Goal: Information Seeking & Learning: Learn about a topic

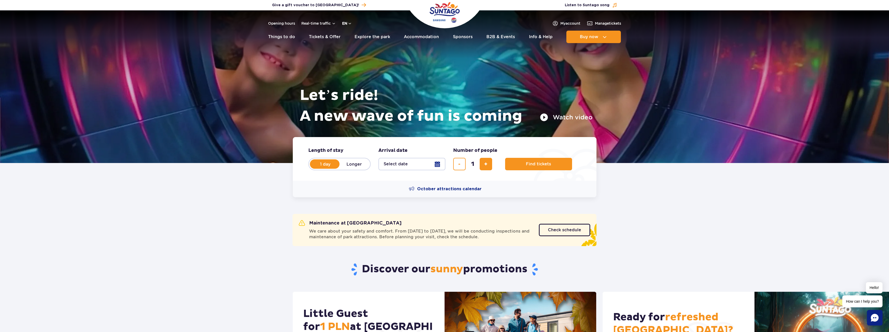
click at [348, 23] on button "en" at bounding box center [347, 23] width 10 height 5
click at [352, 35] on span "PL" at bounding box center [354, 35] width 5 height 5
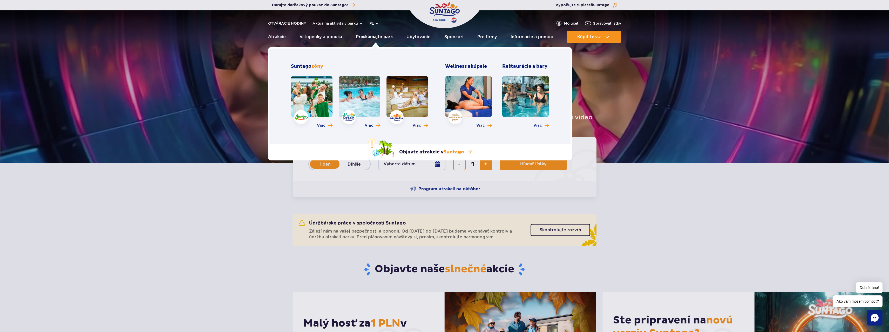
click at [375, 37] on font "Preskúmajte park" at bounding box center [374, 36] width 37 height 5
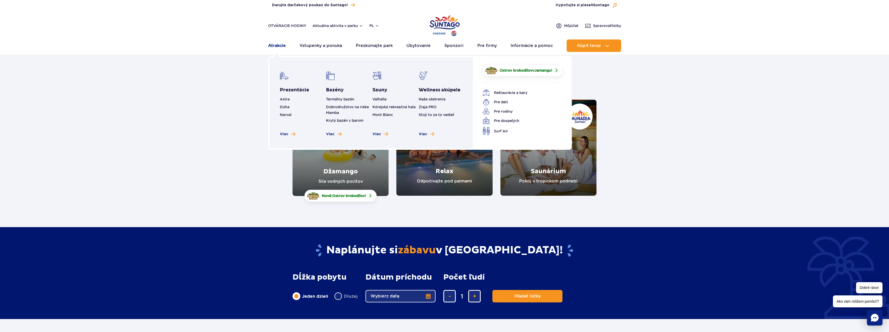
click at [278, 45] on font "Atrakcie" at bounding box center [277, 45] width 18 height 5
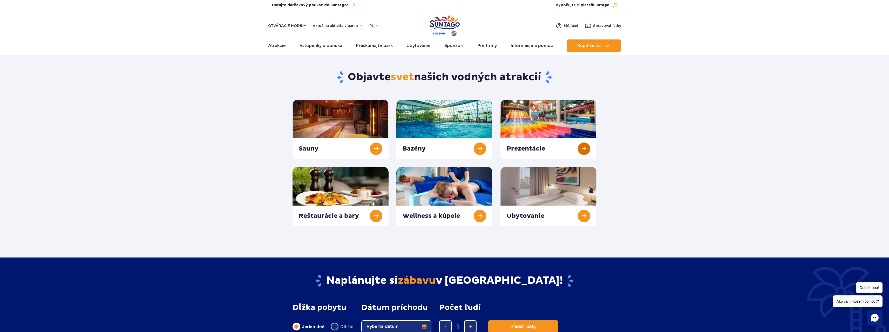
click at [556, 121] on link at bounding box center [548, 129] width 96 height 59
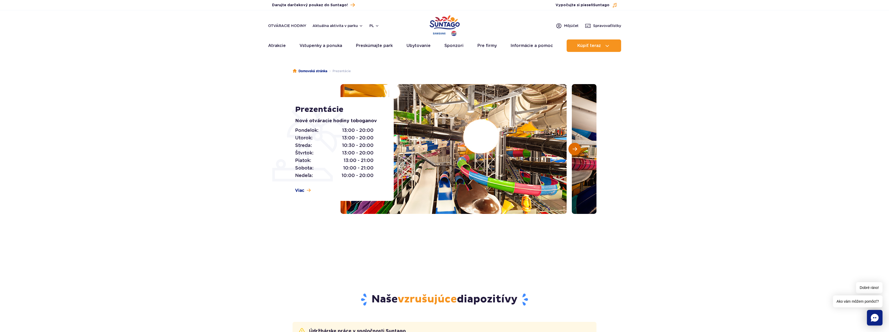
click at [576, 147] on span "Ďalší slajd" at bounding box center [575, 149] width 4 height 5
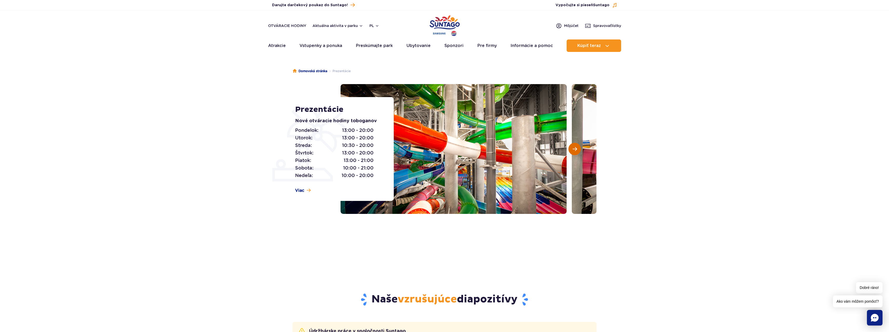
click at [573, 148] on span "Ďalší slajd" at bounding box center [575, 149] width 4 height 5
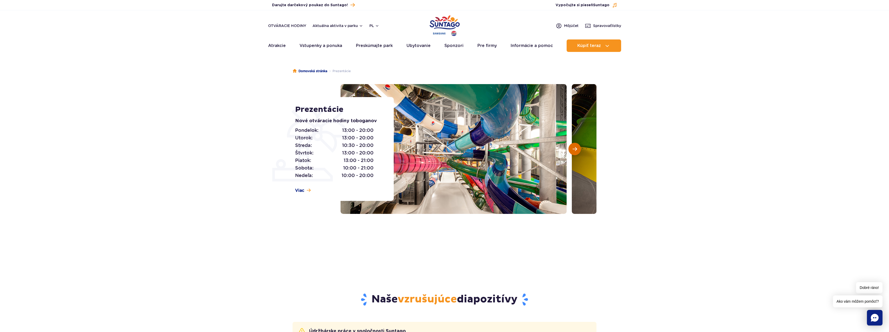
click at [578, 148] on button "Ďalší slajd" at bounding box center [574, 149] width 12 height 12
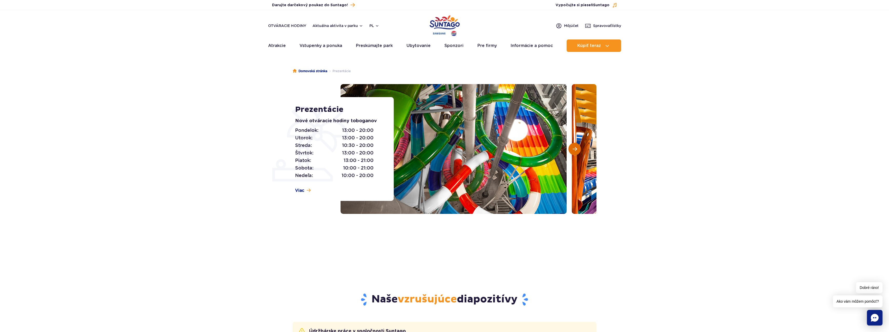
click at [578, 148] on button "Ďalší slajd" at bounding box center [574, 149] width 12 height 12
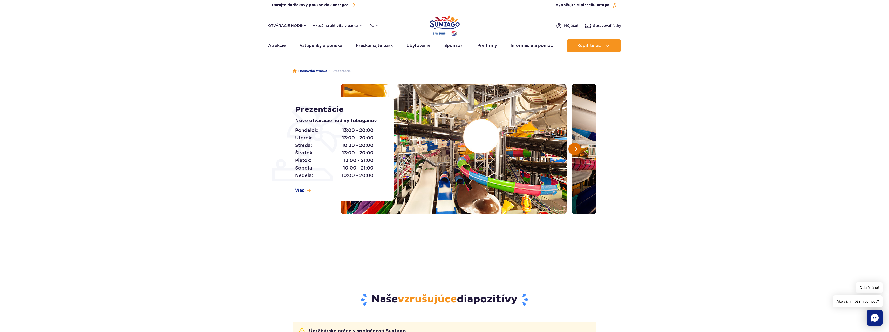
click at [578, 148] on button "Ďalší slajd" at bounding box center [574, 149] width 12 height 12
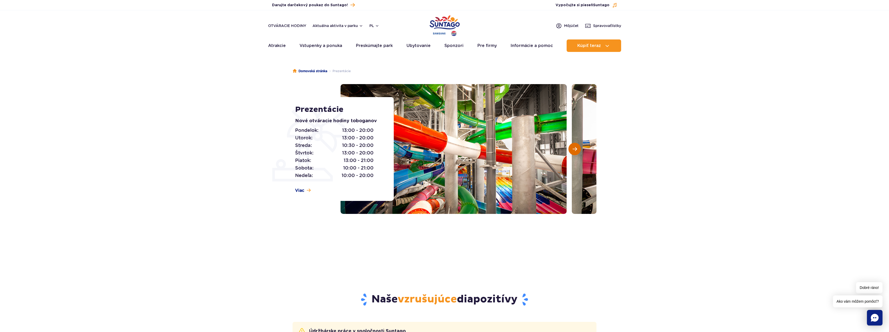
click at [578, 148] on button "Ďalší slajd" at bounding box center [574, 149] width 12 height 12
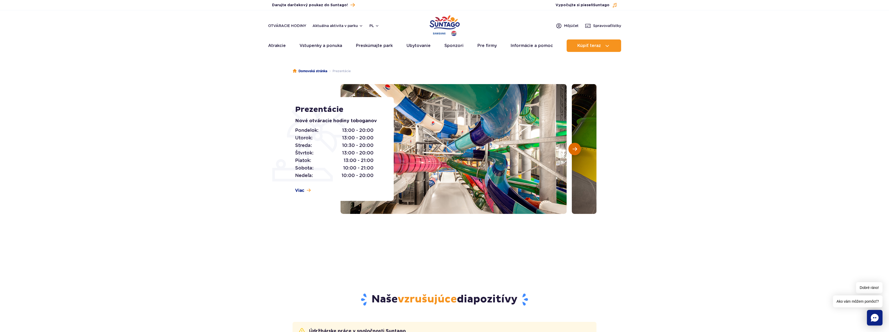
click at [578, 148] on button "Ďalší slajd" at bounding box center [574, 149] width 12 height 12
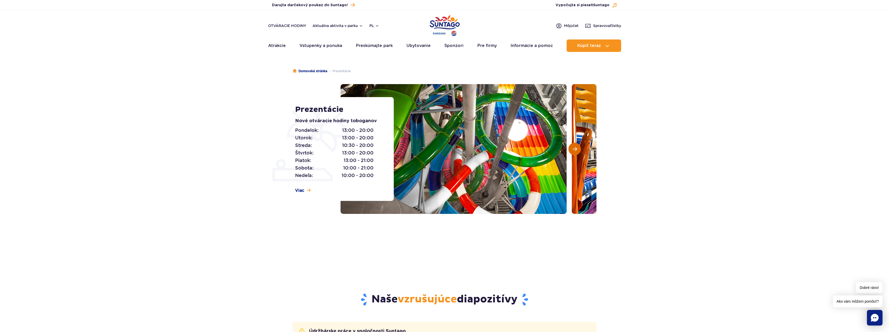
click at [578, 148] on button "Ďalší slajd" at bounding box center [574, 149] width 12 height 12
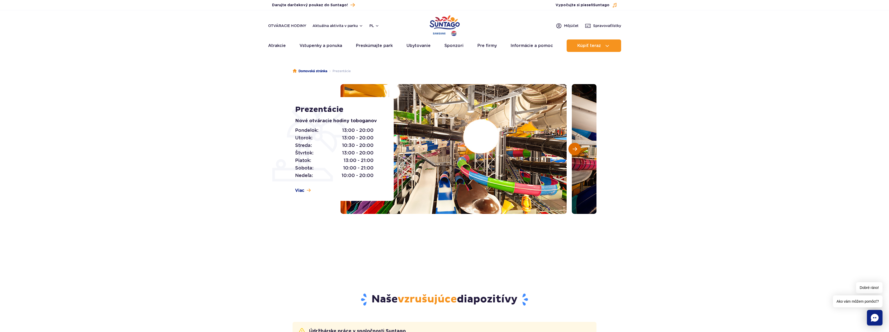
click at [578, 148] on button "Ďalší slajd" at bounding box center [574, 149] width 12 height 12
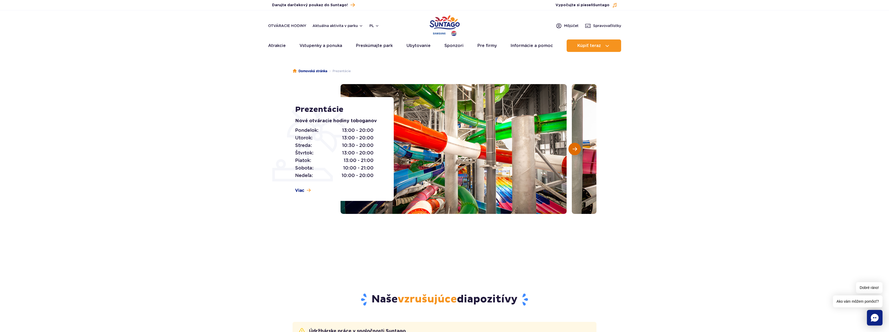
click at [578, 148] on button "Ďalší slajd" at bounding box center [574, 149] width 12 height 12
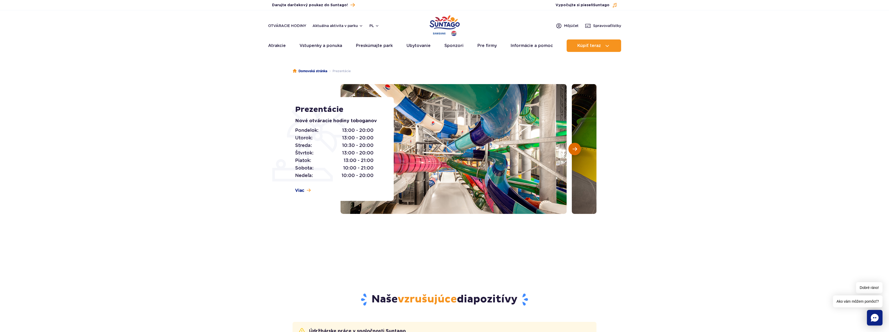
click at [578, 148] on button "Ďalší slajd" at bounding box center [574, 149] width 12 height 12
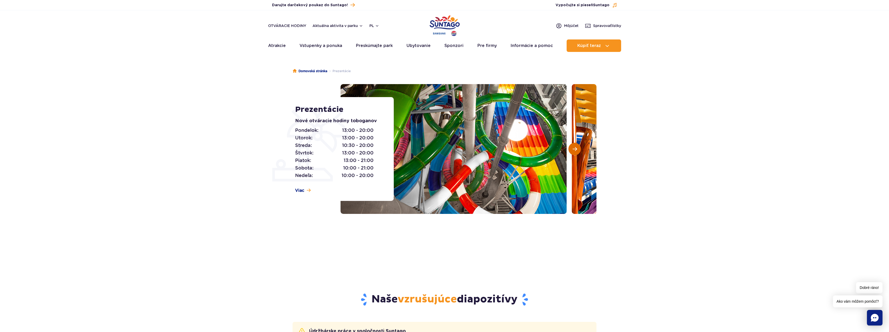
click at [578, 148] on button "Ďalší slajd" at bounding box center [574, 149] width 12 height 12
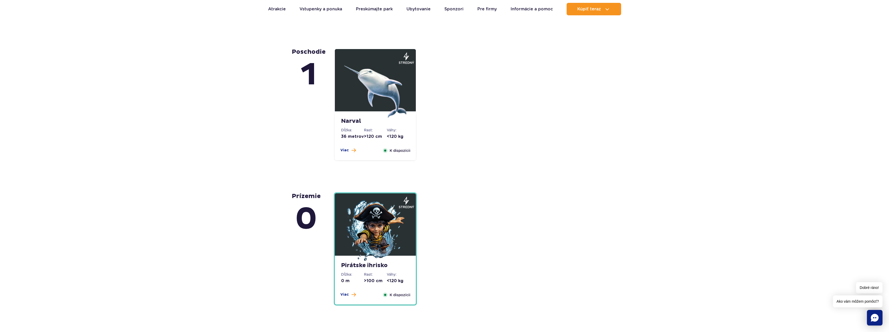
scroll to position [1125, 0]
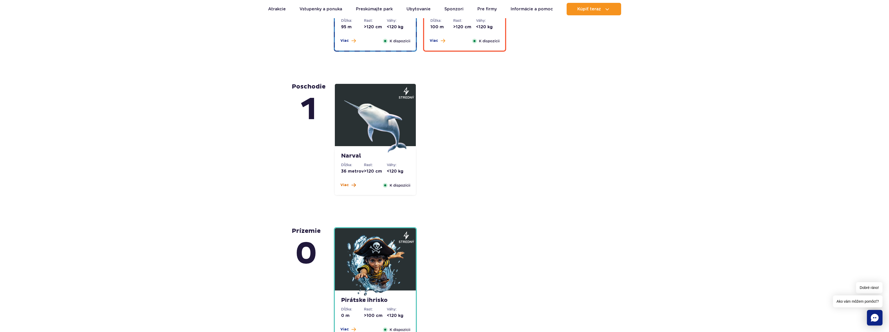
click at [351, 184] on span at bounding box center [353, 185] width 4 height 5
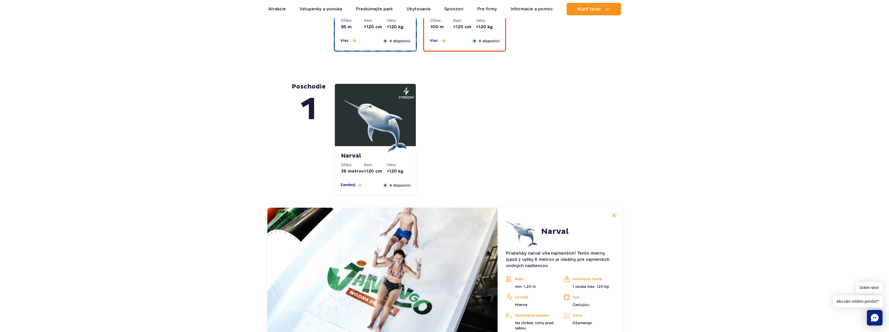
scroll to position [1301, 0]
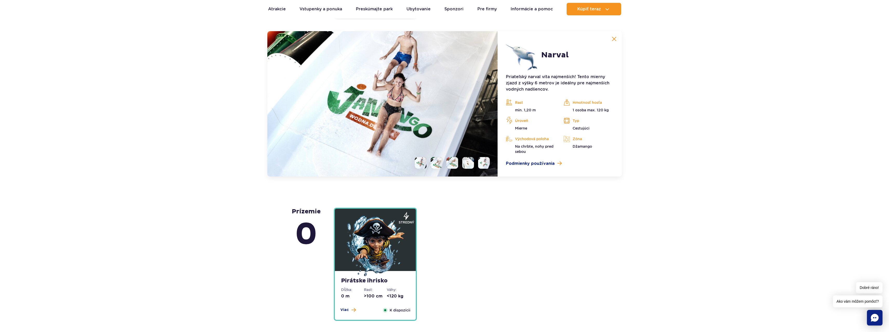
click at [615, 38] on img at bounding box center [614, 39] width 5 height 5
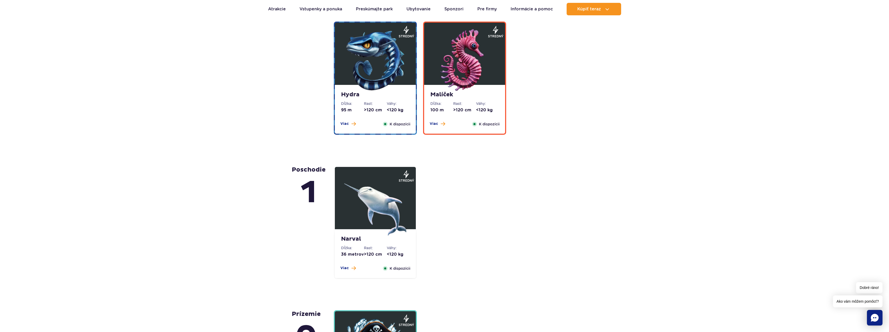
scroll to position [1024, 0]
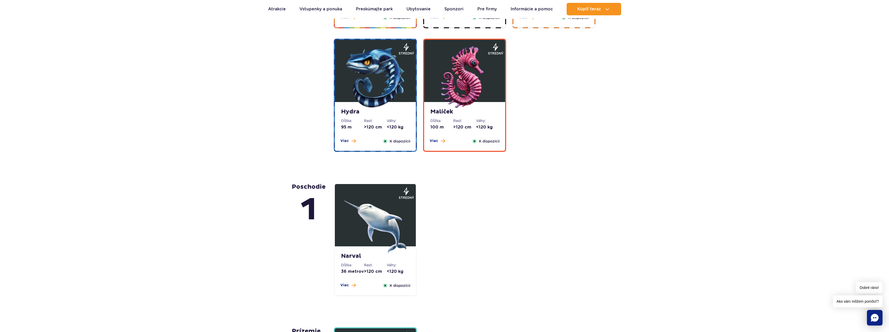
click at [351, 140] on span at bounding box center [353, 141] width 4 height 5
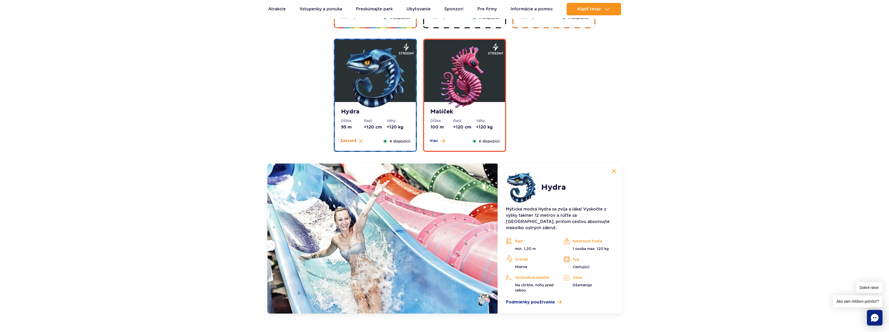
scroll to position [1157, 0]
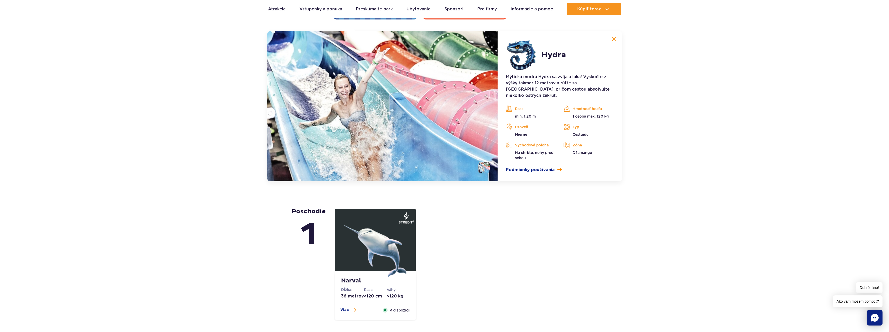
click at [614, 37] on img at bounding box center [614, 39] width 5 height 5
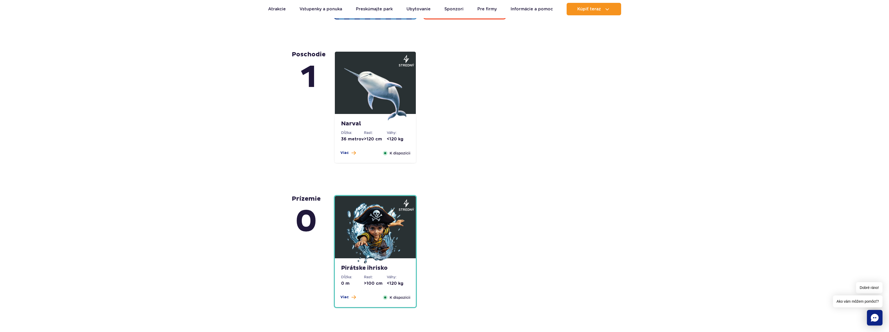
scroll to position [1053, 0]
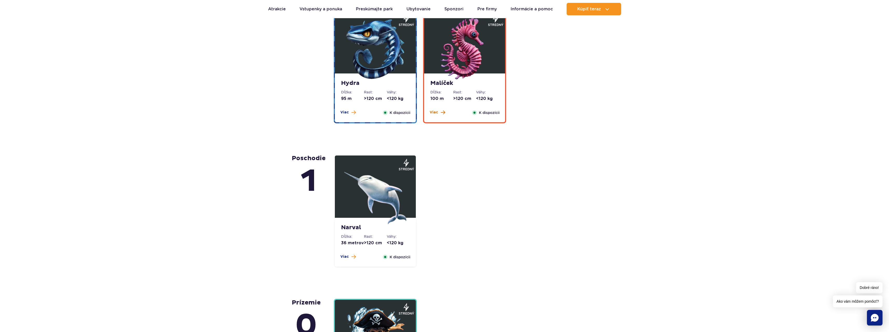
click at [442, 113] on span at bounding box center [443, 112] width 4 height 5
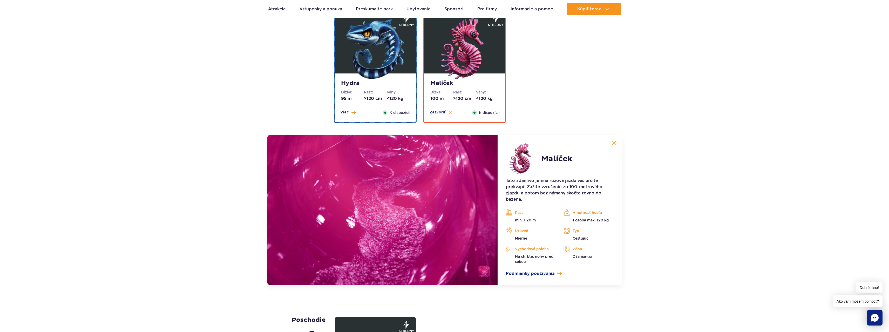
scroll to position [1157, 0]
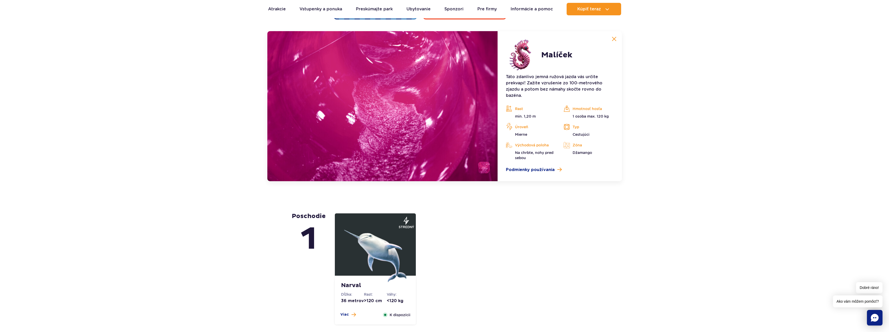
click at [614, 38] on img at bounding box center [614, 39] width 5 height 5
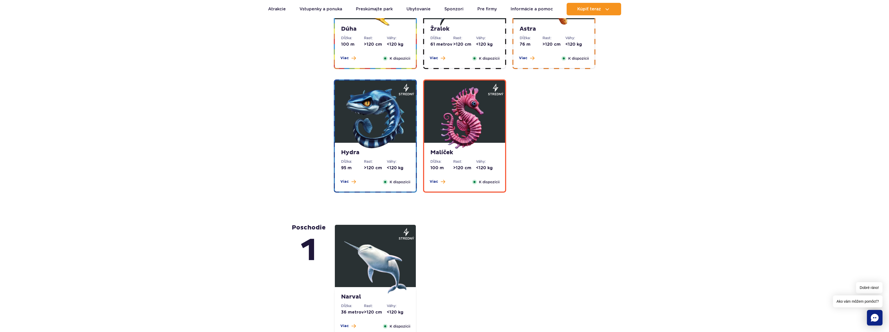
scroll to position [897, 0]
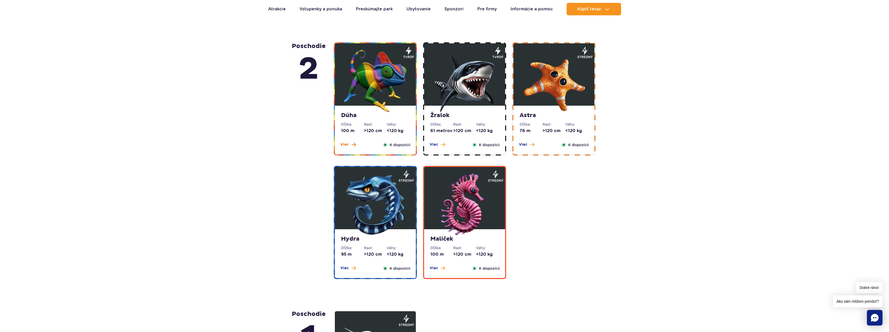
click at [350, 145] on button "Viac" at bounding box center [348, 144] width 16 height 5
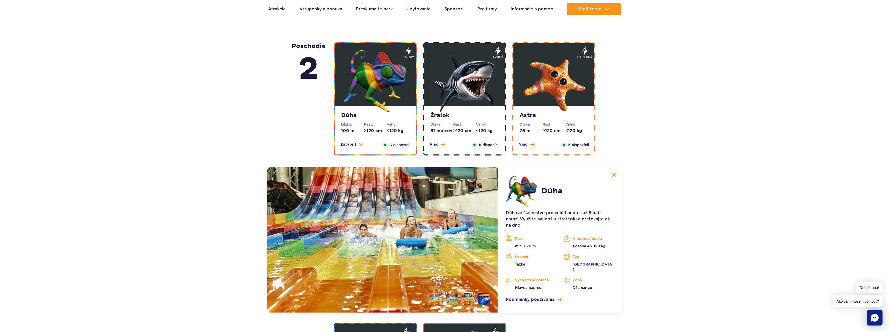
scroll to position [1033, 0]
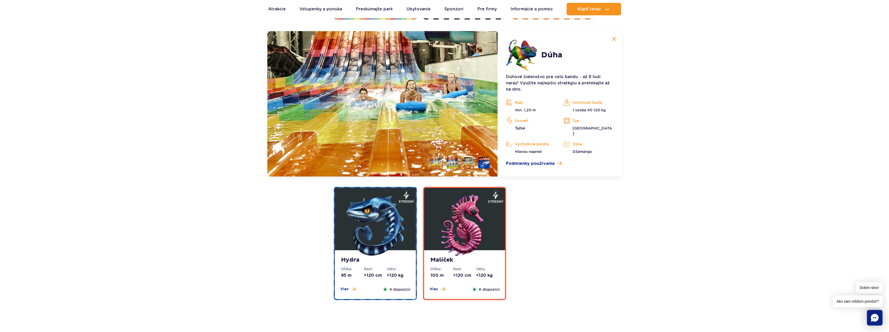
click at [614, 38] on img at bounding box center [614, 39] width 5 height 5
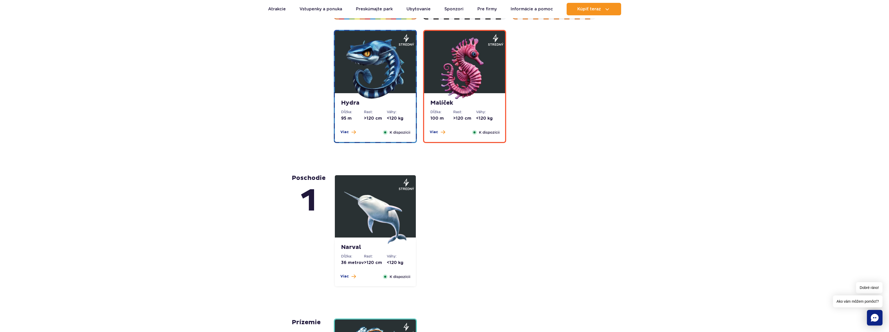
scroll to position [912, 0]
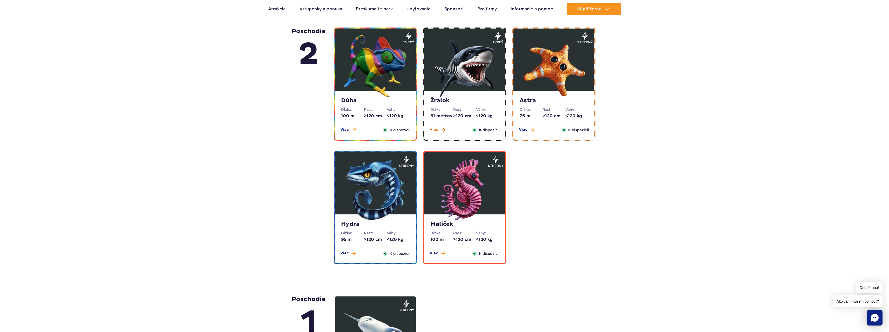
click at [443, 130] on span at bounding box center [443, 129] width 4 height 5
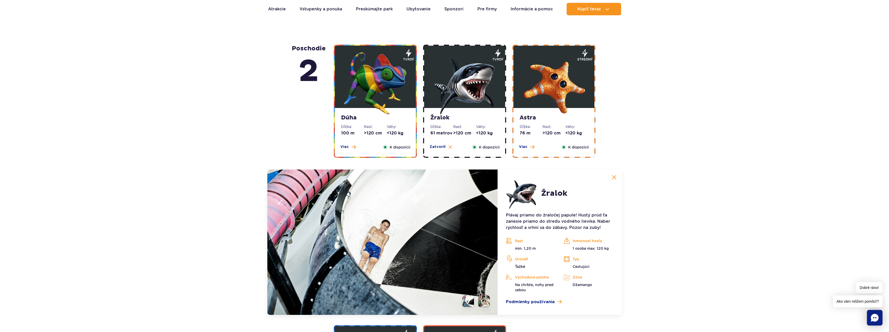
scroll to position [878, 0]
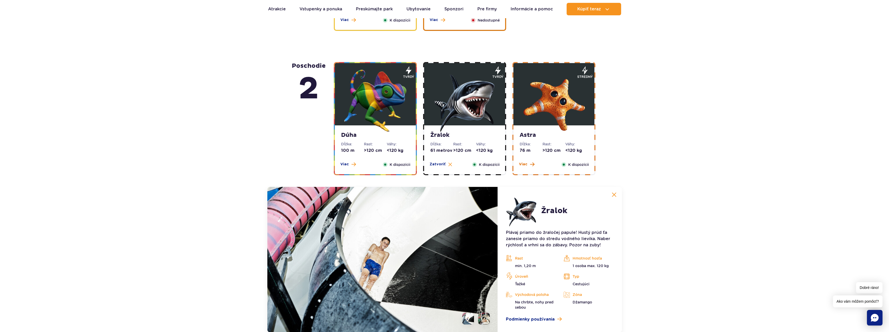
click at [530, 164] on span at bounding box center [532, 164] width 4 height 5
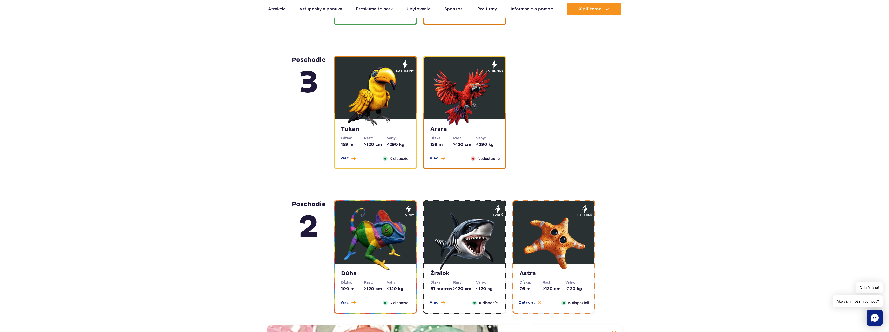
scroll to position [722, 0]
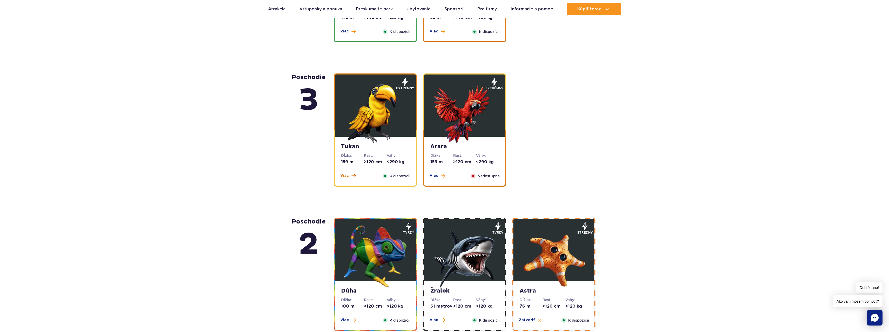
click at [350, 176] on button "Viac" at bounding box center [348, 175] width 16 height 5
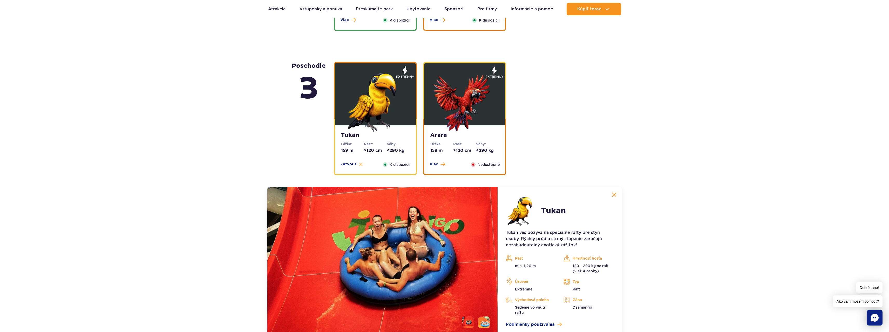
scroll to position [716, 0]
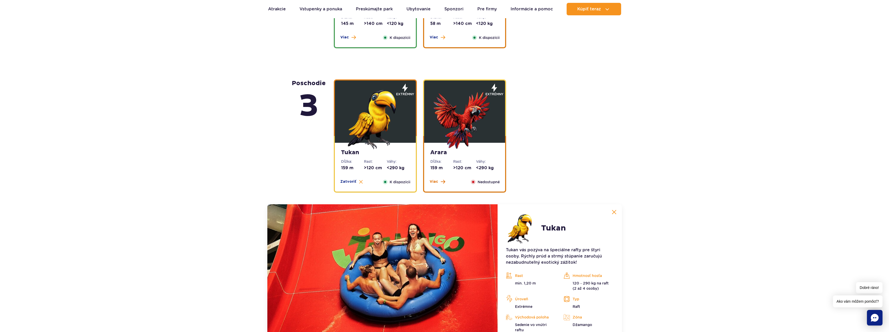
click at [441, 182] on span at bounding box center [443, 181] width 4 height 5
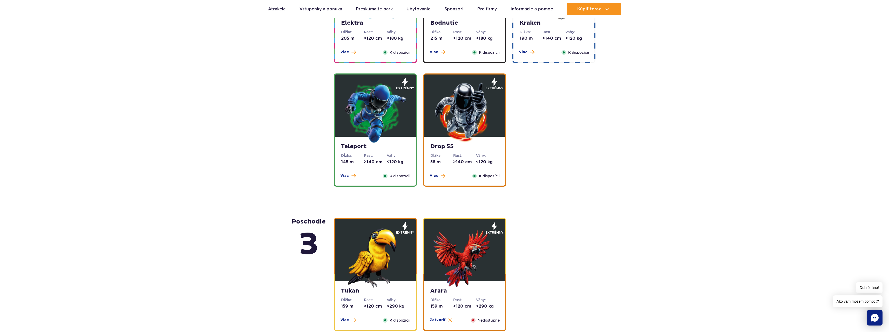
scroll to position [560, 0]
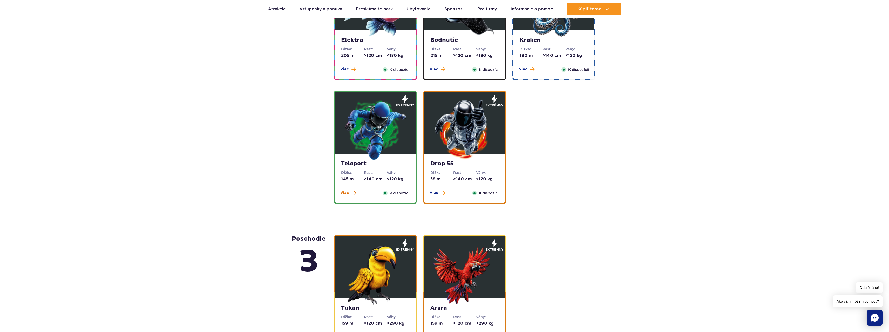
click at [348, 194] on button "Viac" at bounding box center [348, 192] width 16 height 5
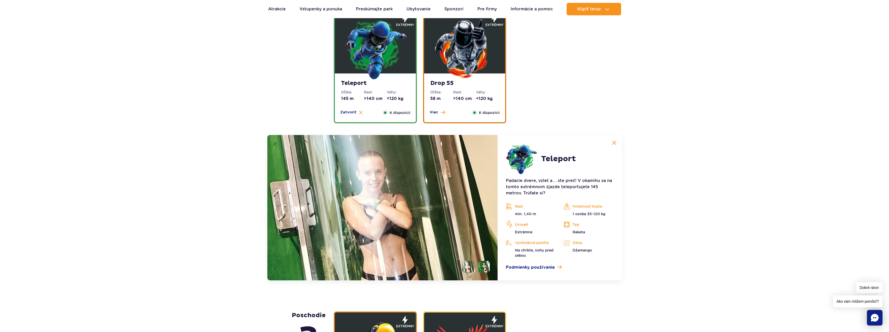
scroll to position [572, 0]
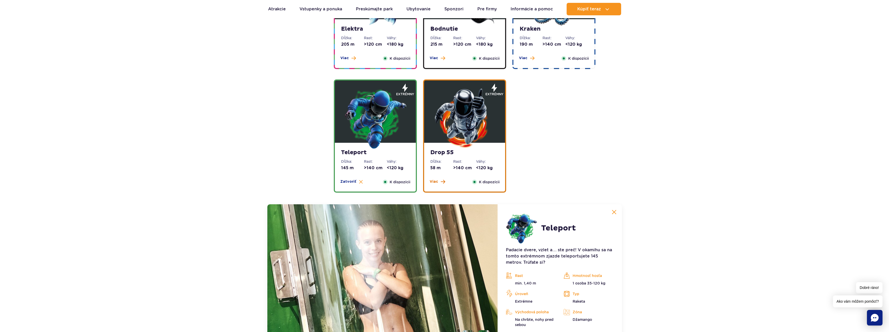
click at [435, 181] on font "Viac" at bounding box center [434, 182] width 9 height 4
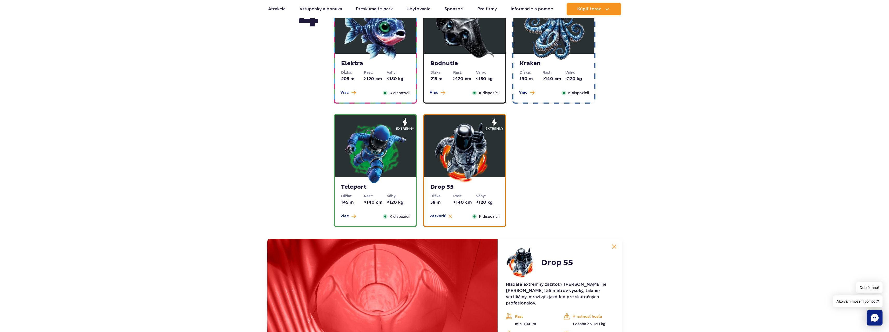
scroll to position [451, 0]
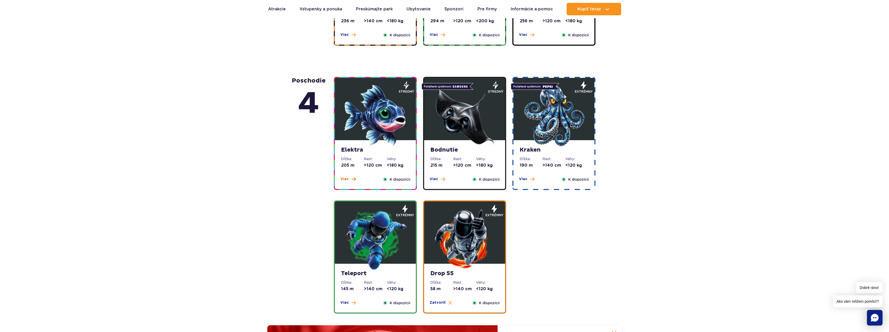
click at [351, 180] on span at bounding box center [353, 179] width 4 height 5
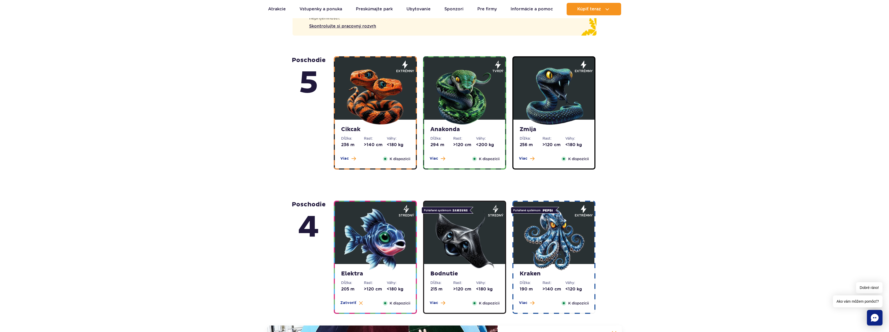
scroll to position [292, 0]
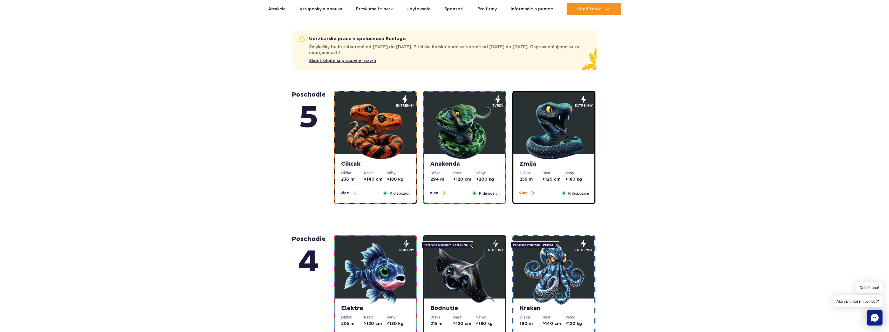
click at [529, 192] on button "Viac" at bounding box center [527, 193] width 16 height 5
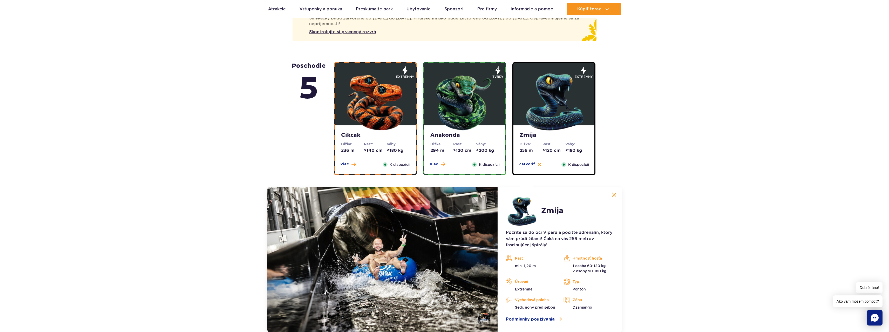
scroll to position [287, 0]
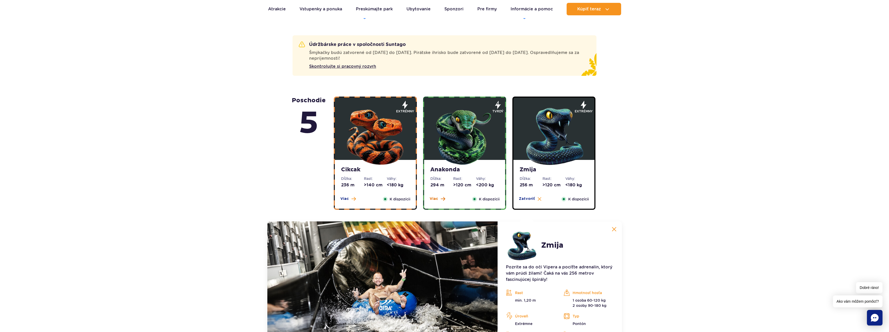
click at [439, 198] on button "Viac" at bounding box center [438, 198] width 16 height 5
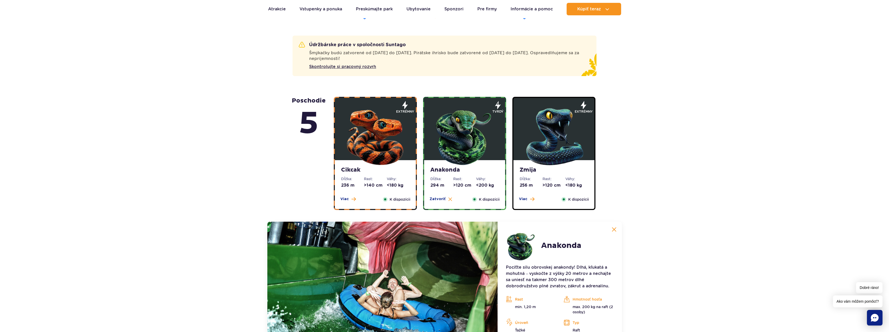
scroll to position [269, 0]
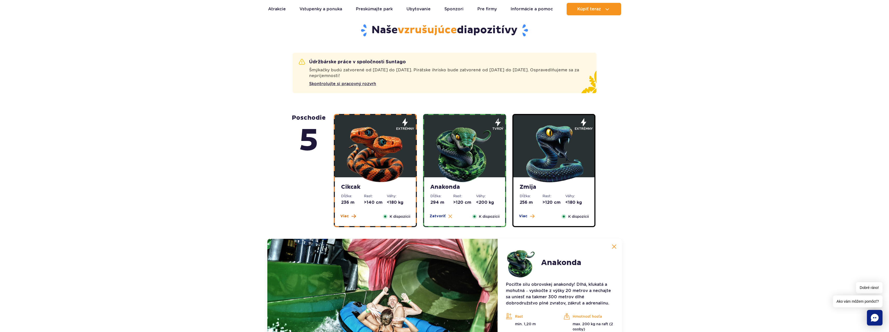
click at [348, 216] on font "Viac" at bounding box center [344, 216] width 9 height 4
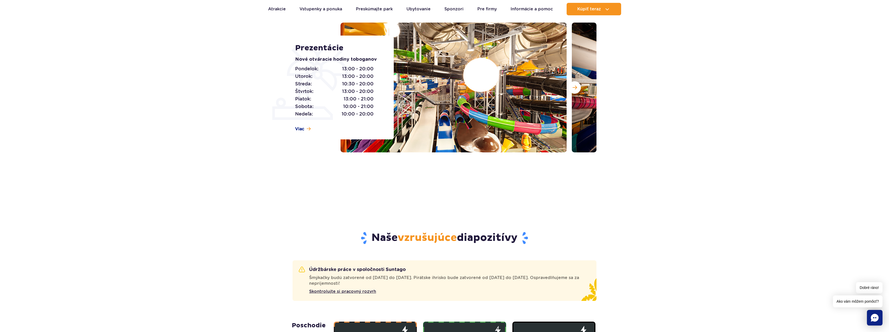
scroll to position [0, 0]
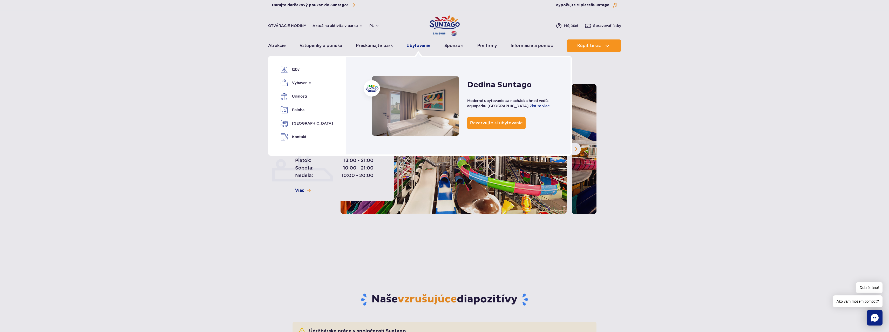
click at [417, 44] on font "Ubytovanie" at bounding box center [418, 45] width 24 height 5
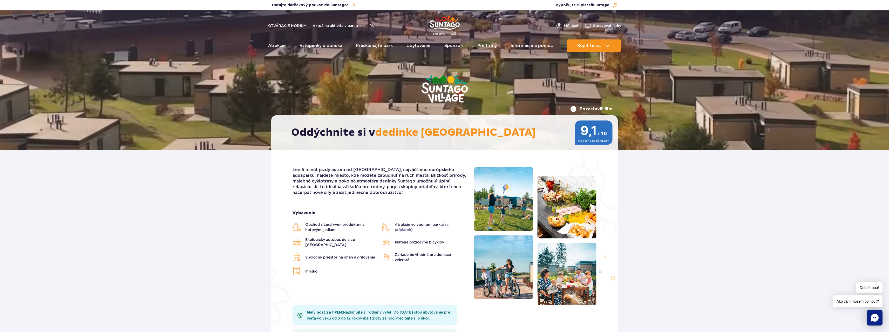
click at [576, 108] on button "Pozastaviť film" at bounding box center [591, 109] width 42 height 6
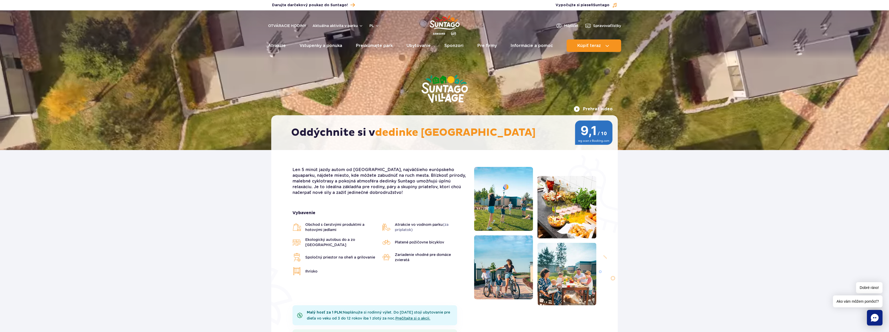
click at [577, 109] on button "Prehrať video" at bounding box center [593, 109] width 39 height 6
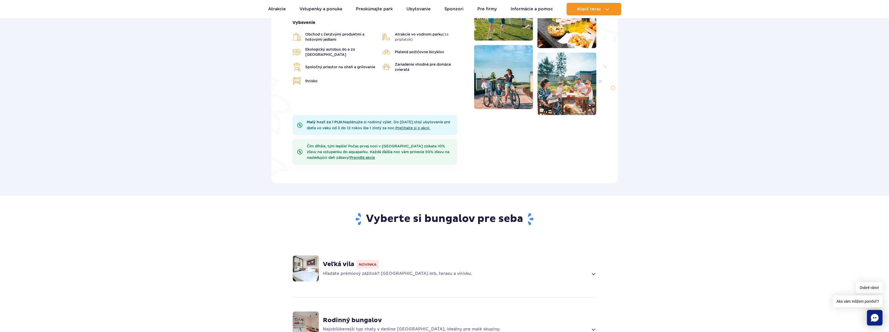
scroll to position [69, 0]
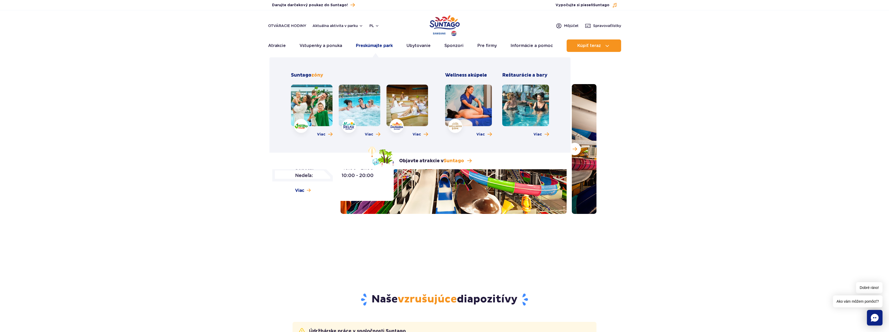
click at [380, 44] on font "Preskúmajte park" at bounding box center [374, 45] width 37 height 5
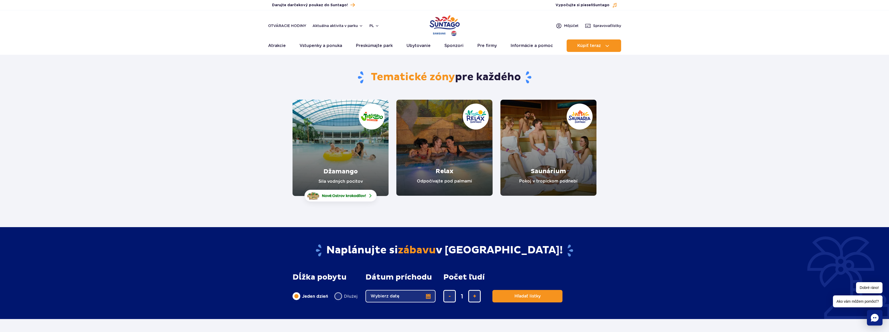
click at [339, 154] on link "Džamango" at bounding box center [341, 148] width 96 height 96
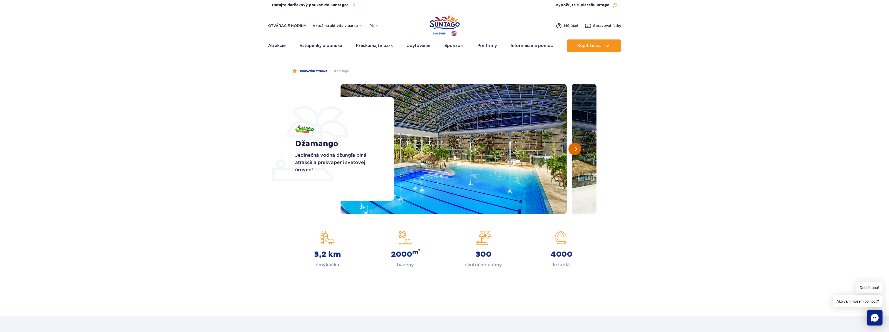
click at [574, 151] on span "Ďalší slajd" at bounding box center [575, 149] width 4 height 5
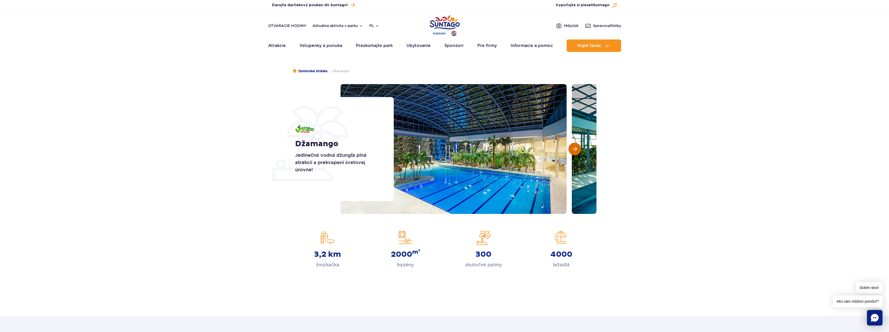
click at [575, 149] on span "Ďalší slajd" at bounding box center [575, 149] width 4 height 5
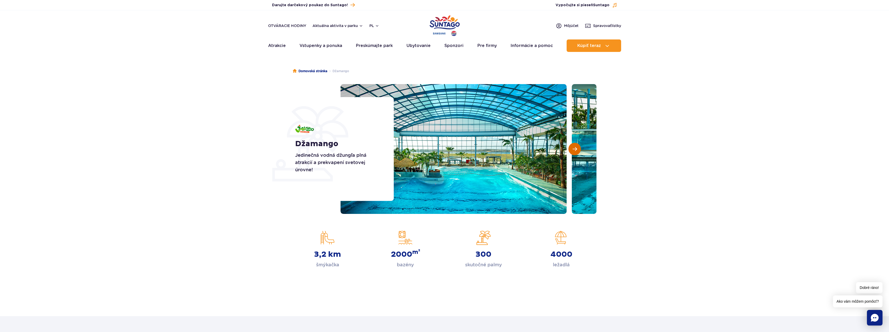
click at [575, 149] on span "Ďalší slajd" at bounding box center [575, 149] width 4 height 5
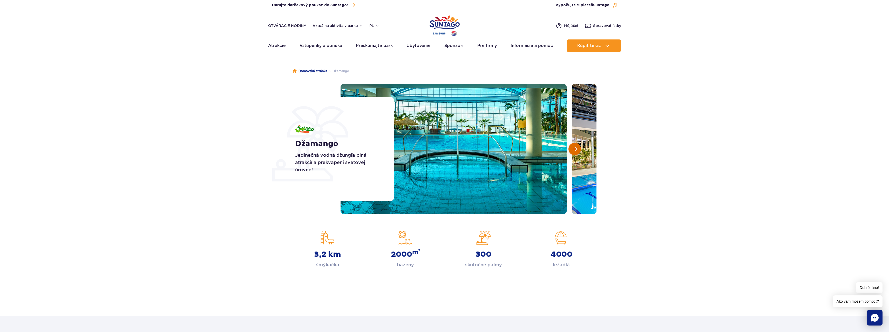
click at [575, 149] on span "Ďalší slajd" at bounding box center [575, 149] width 4 height 5
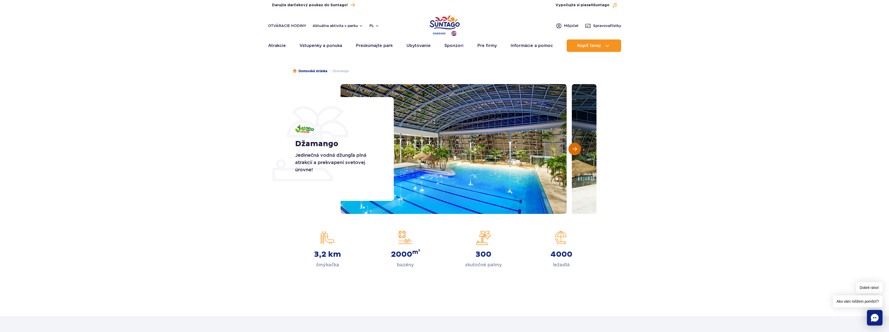
click at [575, 149] on span "Ďalší slajd" at bounding box center [575, 149] width 4 height 5
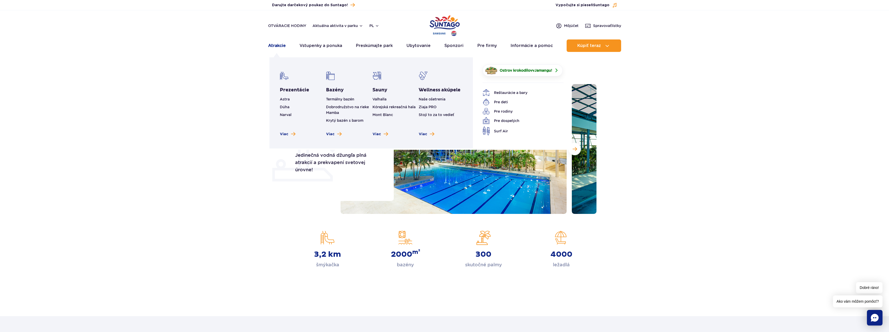
click at [276, 43] on font "Atrakcie" at bounding box center [277, 45] width 18 height 5
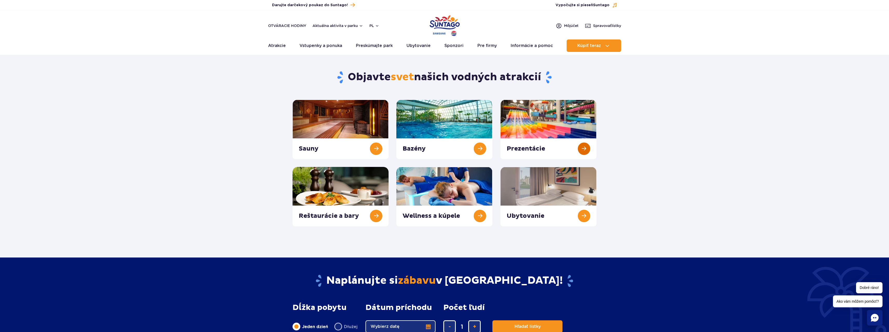
click at [584, 147] on link at bounding box center [548, 129] width 96 height 59
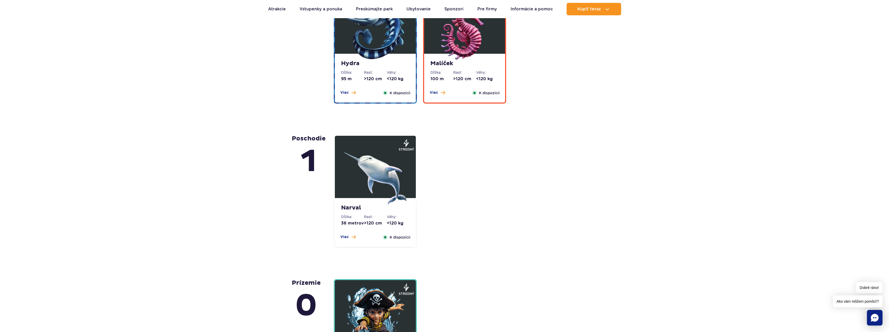
scroll to position [1194, 0]
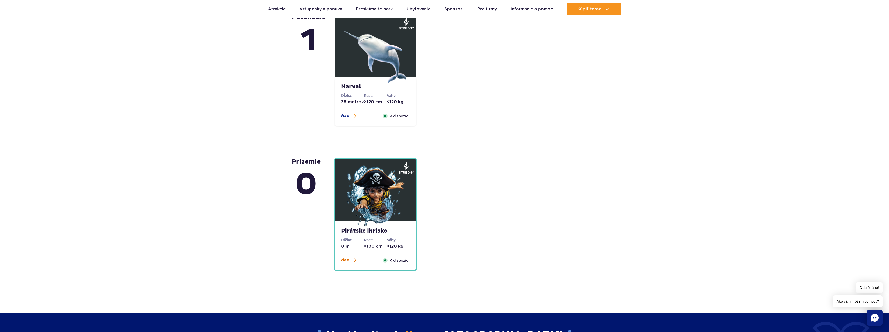
click at [348, 261] on font "Viac" at bounding box center [344, 260] width 9 height 4
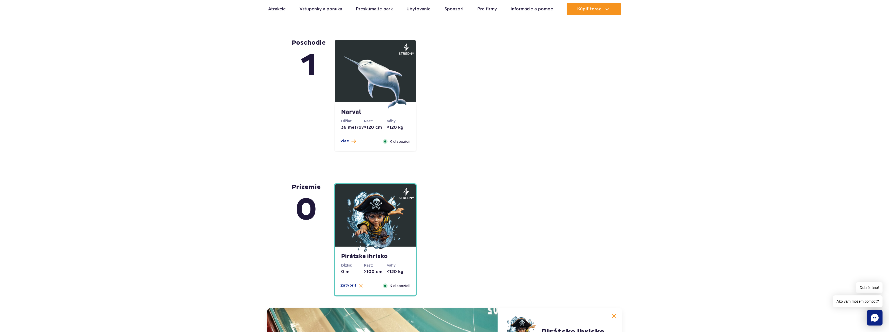
scroll to position [1082, 0]
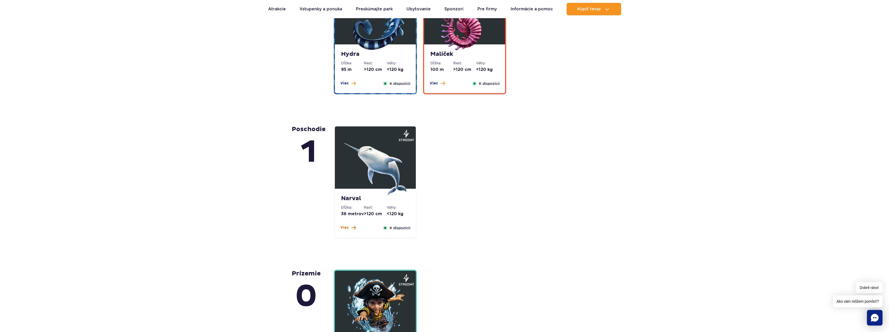
click at [345, 227] on font "Viac" at bounding box center [344, 228] width 9 height 4
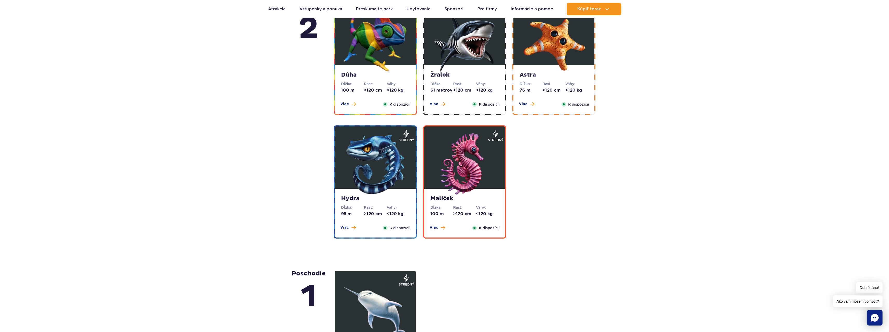
scroll to position [955, 0]
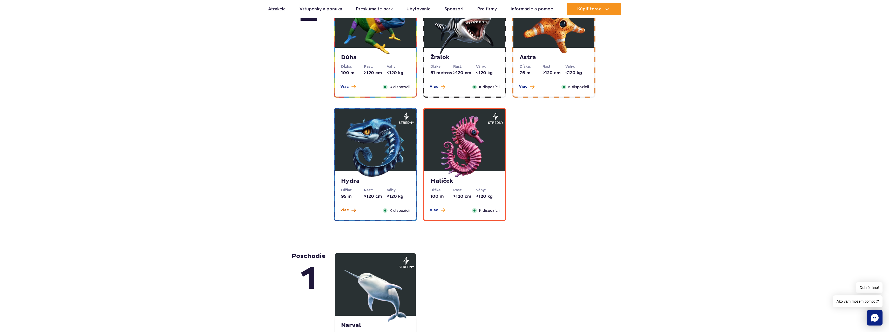
click at [348, 210] on button "Viac" at bounding box center [348, 210] width 16 height 5
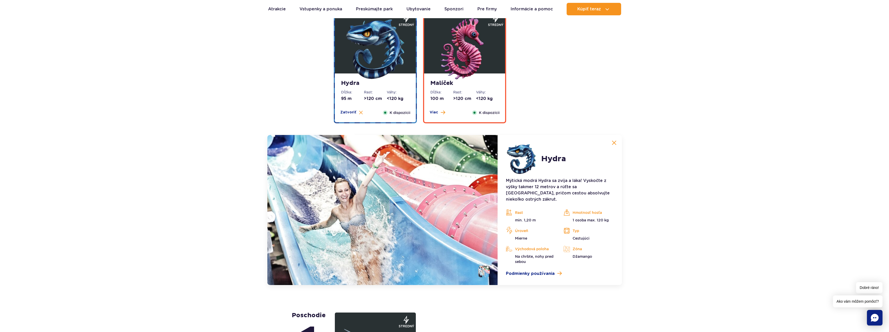
scroll to position [966, 0]
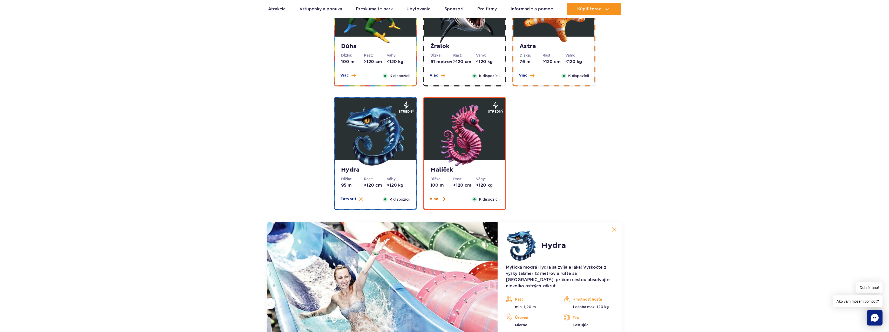
click at [442, 199] on span at bounding box center [443, 199] width 4 height 5
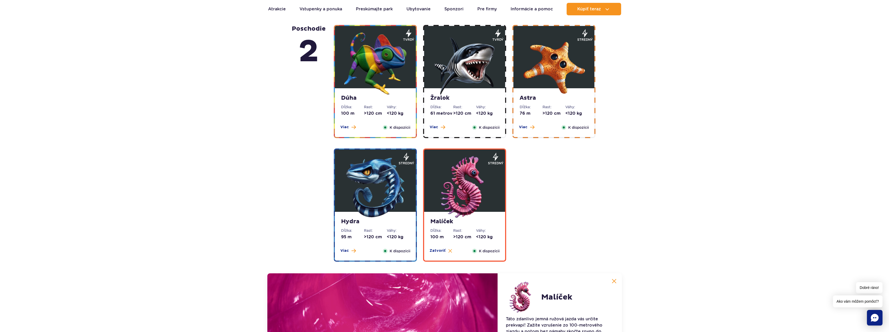
scroll to position [811, 0]
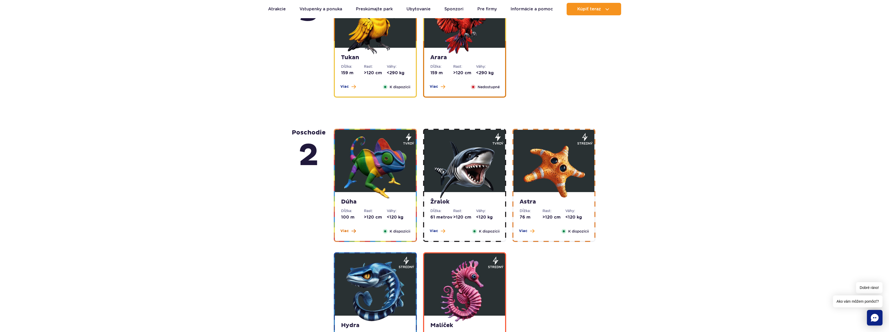
click at [350, 230] on button "Viac" at bounding box center [348, 230] width 16 height 5
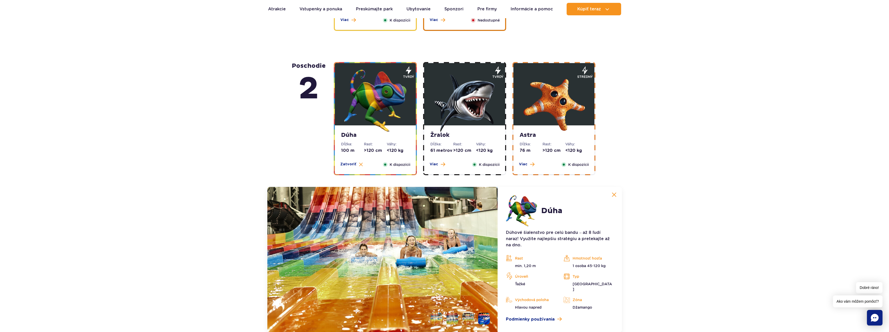
scroll to position [826, 0]
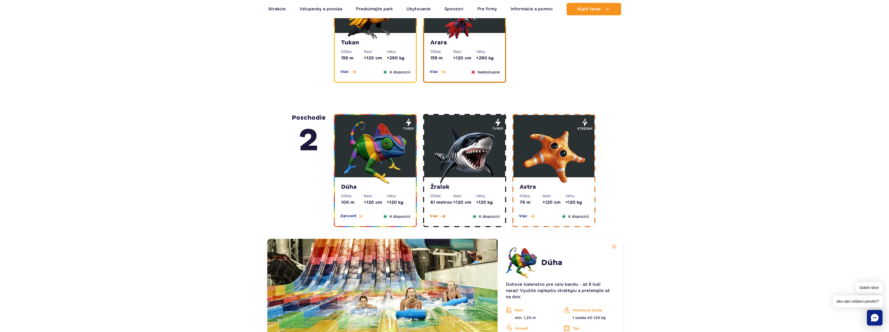
click at [438, 216] on button "Viac" at bounding box center [438, 216] width 16 height 5
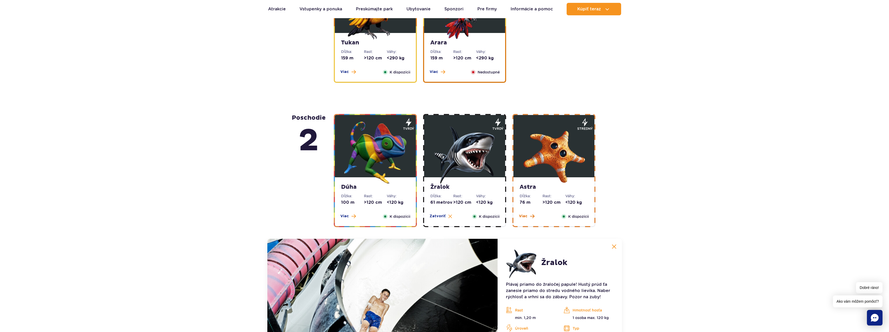
click at [525, 216] on font "Viac" at bounding box center [523, 216] width 9 height 4
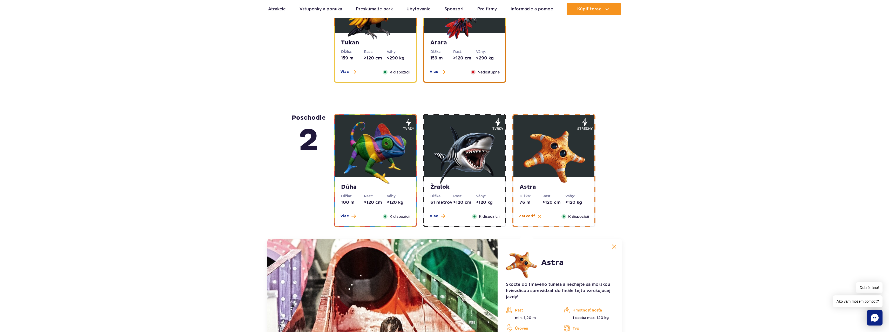
scroll to position [722, 0]
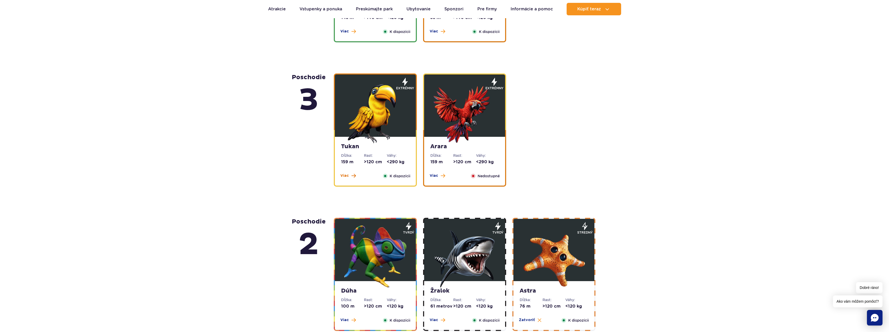
click at [350, 175] on button "Viac" at bounding box center [348, 175] width 16 height 5
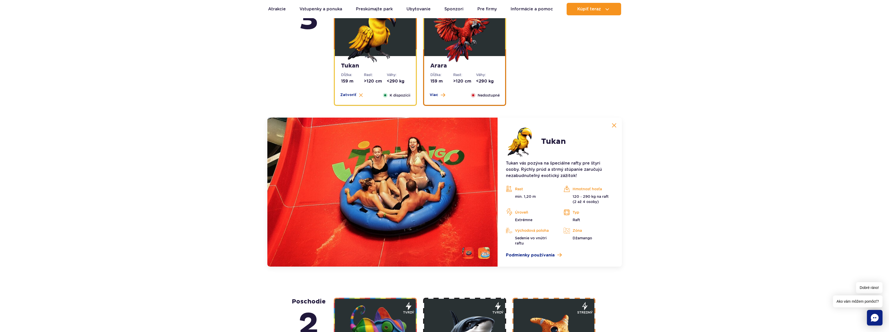
scroll to position [716, 0]
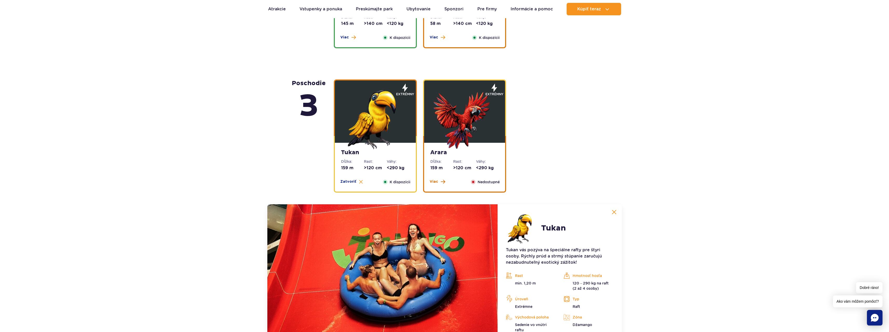
click at [437, 181] on font "Viac" at bounding box center [434, 182] width 9 height 4
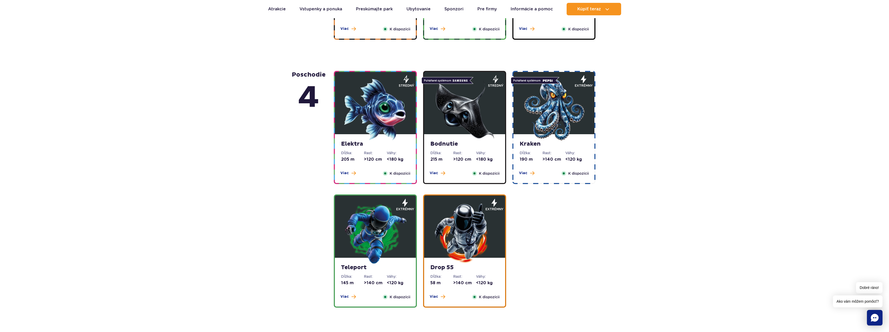
scroll to position [491, 0]
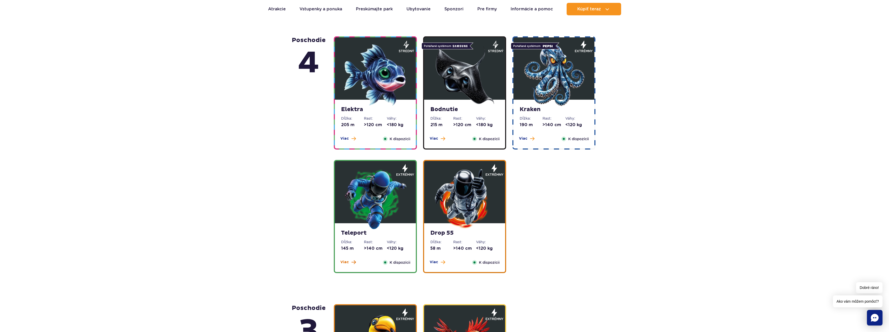
click at [345, 262] on font "Viac" at bounding box center [344, 262] width 9 height 4
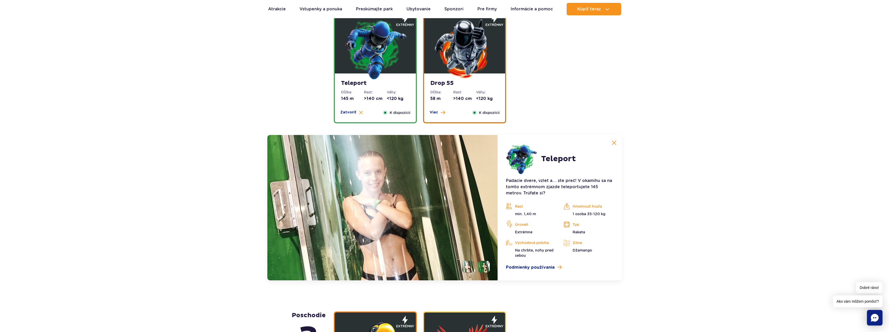
scroll to position [537, 0]
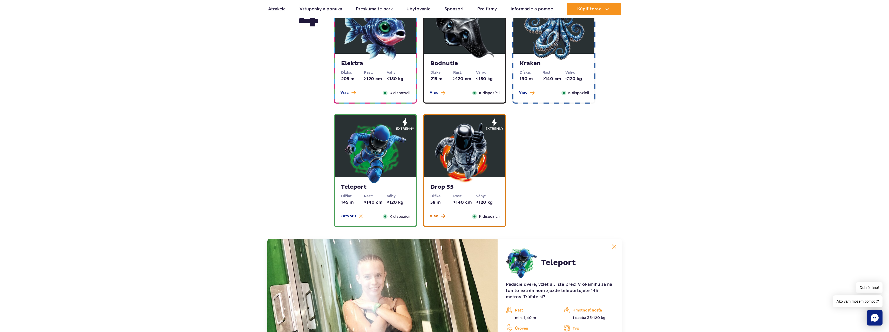
click at [434, 217] on font "Viac" at bounding box center [434, 216] width 9 height 4
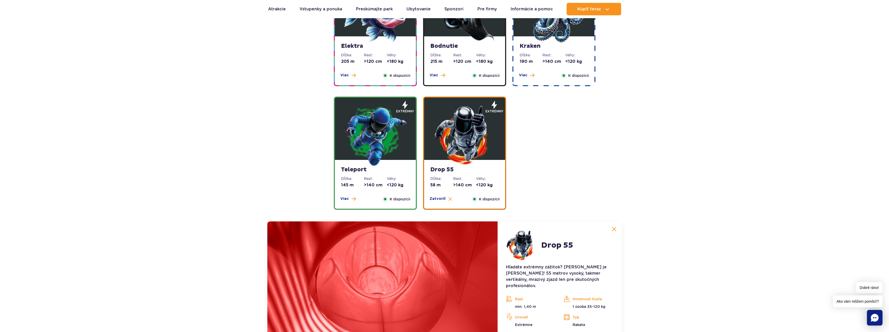
scroll to position [468, 0]
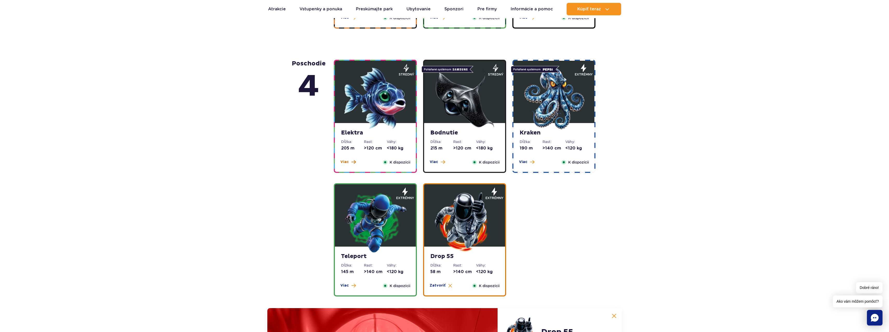
click at [348, 161] on font "Viac" at bounding box center [344, 162] width 9 height 4
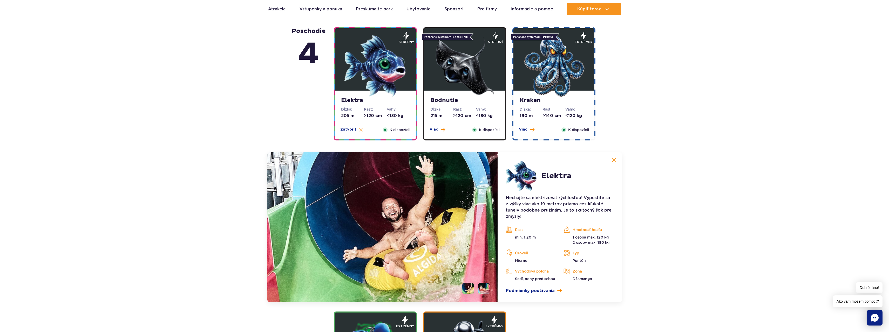
scroll to position [413, 0]
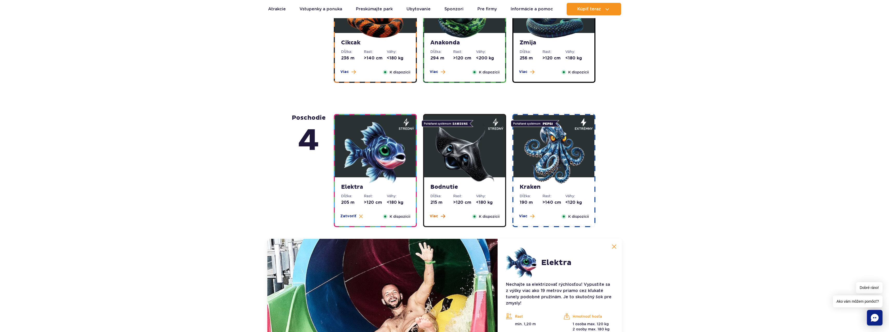
click at [434, 217] on font "Viac" at bounding box center [434, 216] width 9 height 4
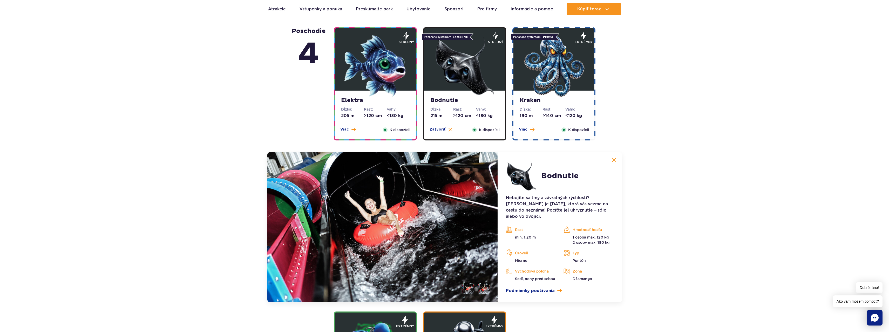
scroll to position [431, 0]
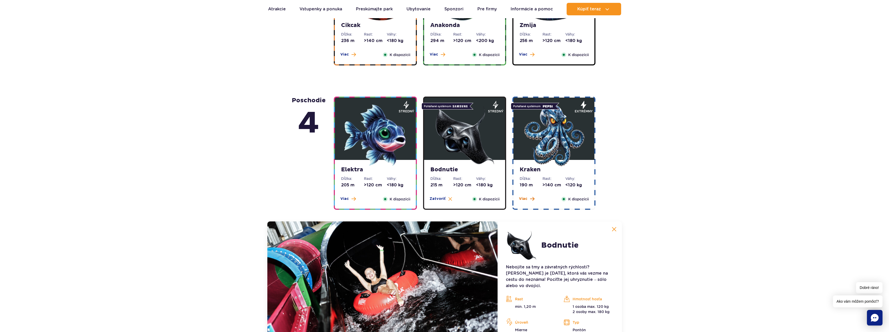
click at [523, 199] on font "Viac" at bounding box center [523, 199] width 9 height 4
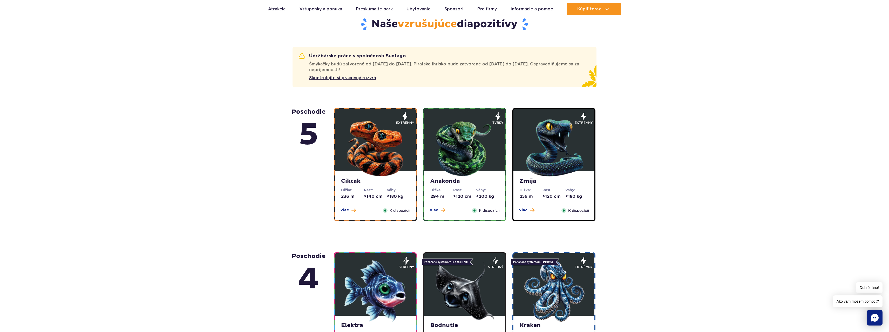
scroll to position [310, 0]
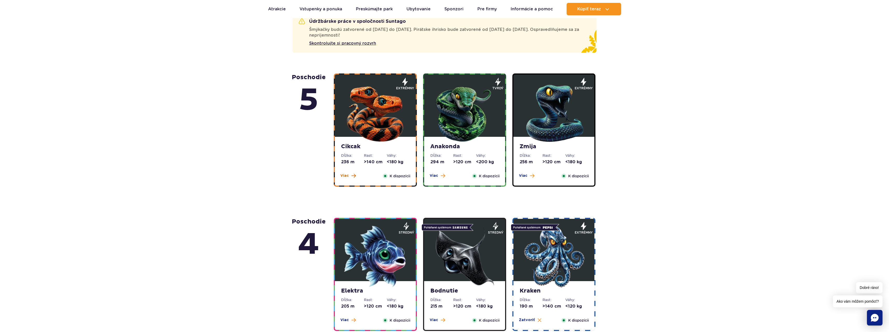
click at [347, 177] on font "Viac" at bounding box center [344, 176] width 9 height 4
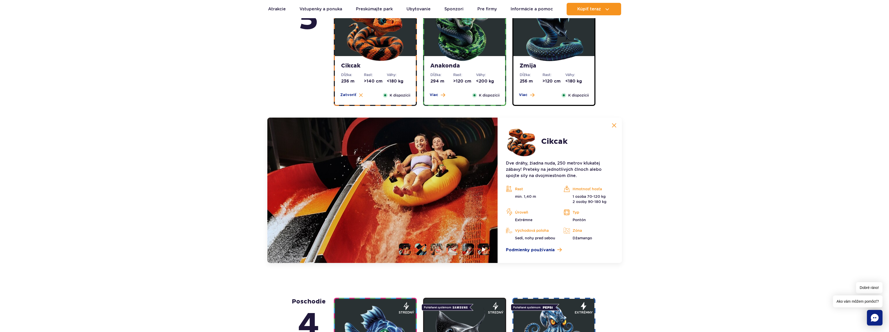
scroll to position [304, 0]
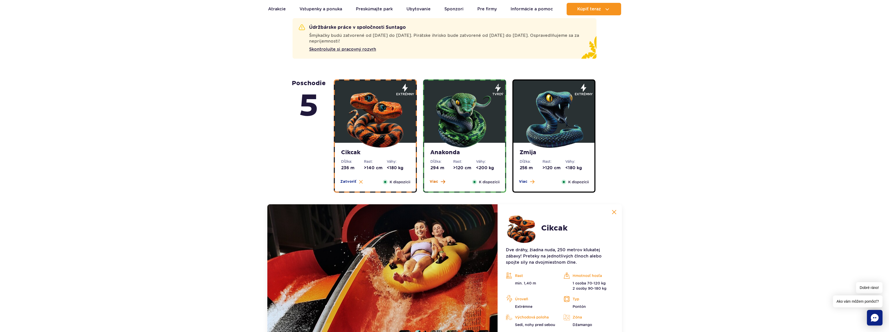
click at [441, 182] on span at bounding box center [443, 181] width 4 height 5
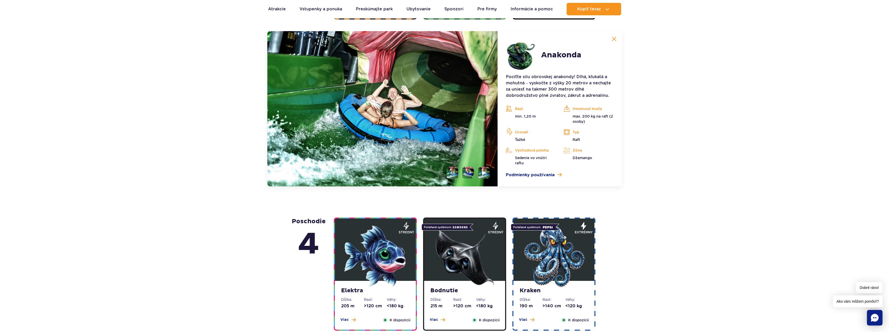
scroll to position [373, 0]
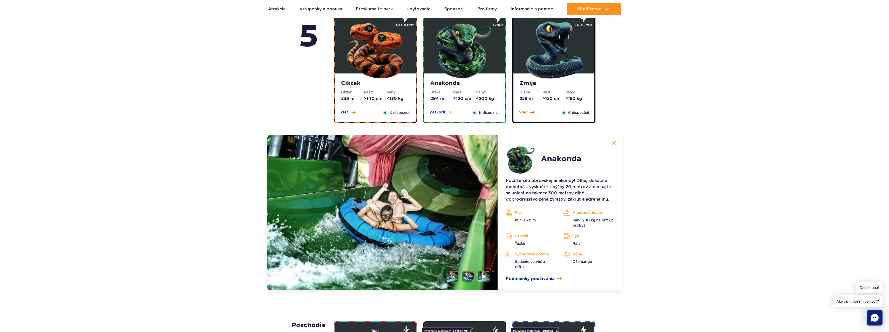
click at [528, 112] on button "Viac" at bounding box center [527, 112] width 16 height 5
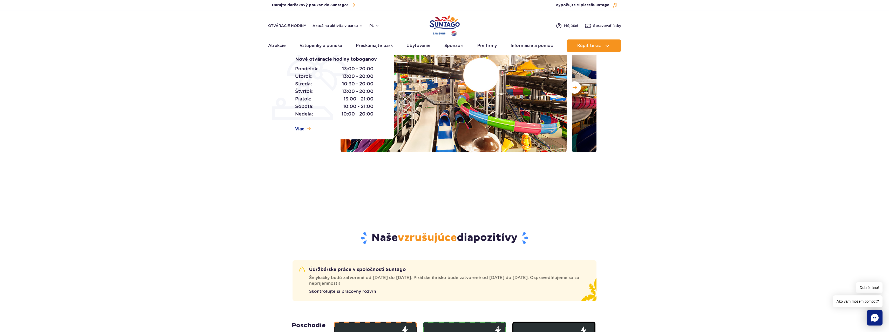
scroll to position [0, 0]
